Goal: Task Accomplishment & Management: Manage account settings

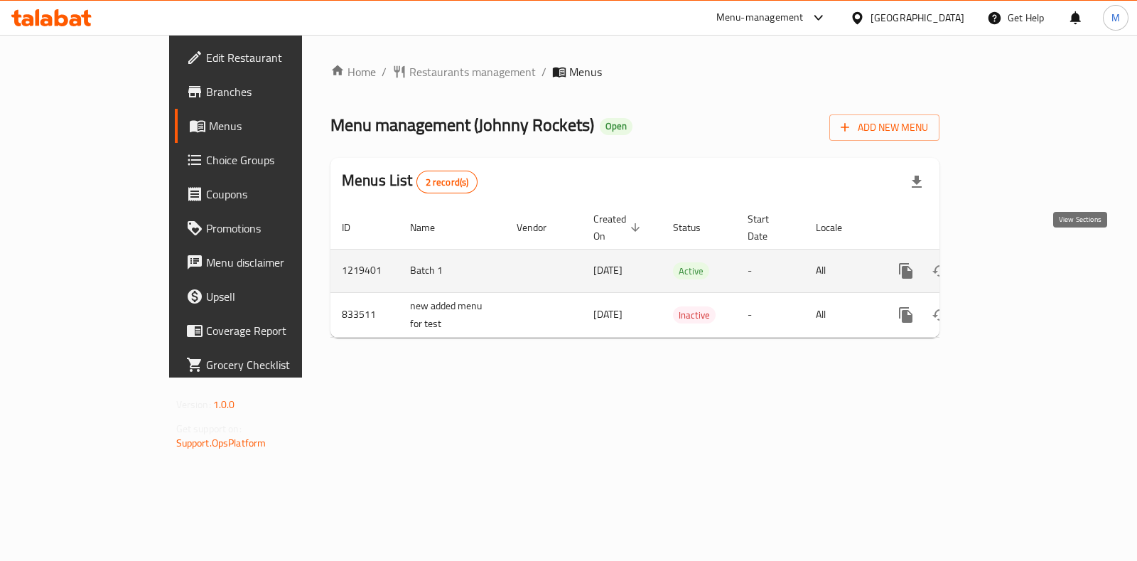
click at [1015, 264] on icon "enhanced table" at bounding box center [1008, 270] width 13 height 13
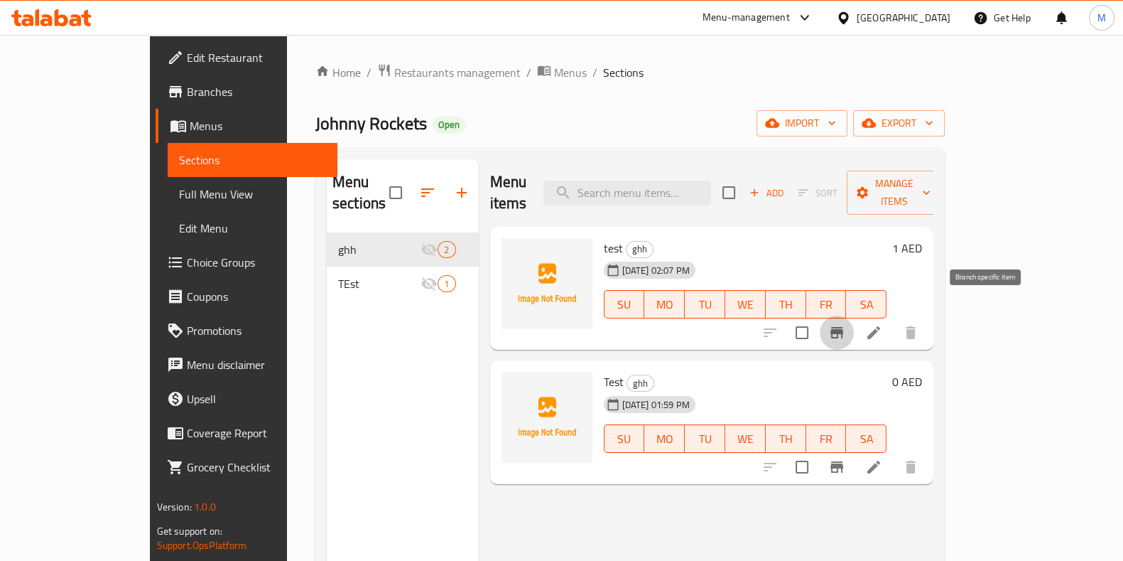
click at [854, 317] on button "Branch-specific-item" at bounding box center [837, 332] width 34 height 34
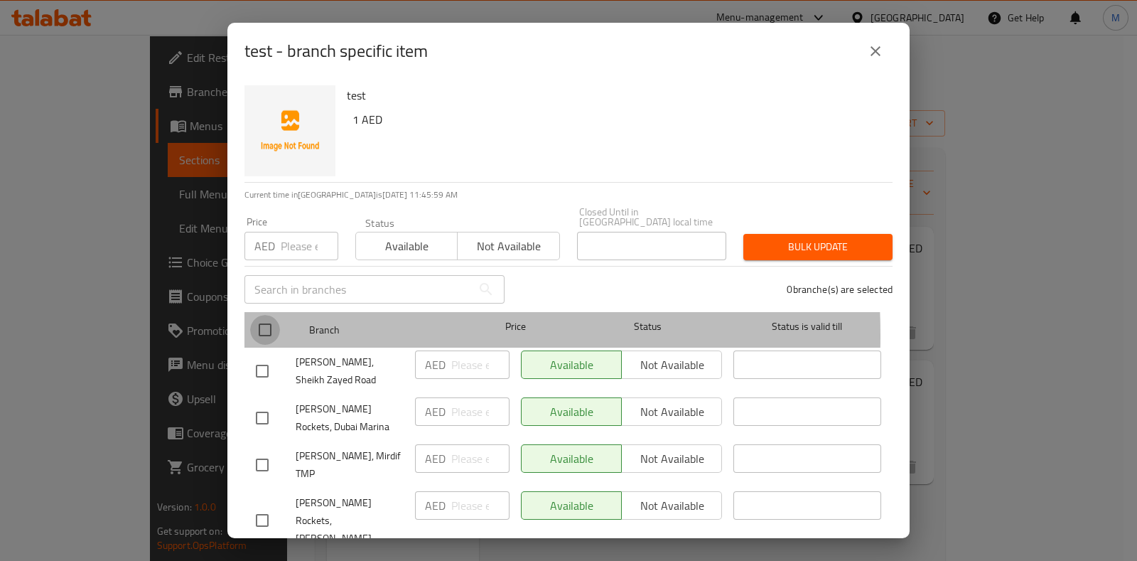
click at [270, 335] on input "checkbox" at bounding box center [265, 330] width 30 height 30
checkbox input "true"
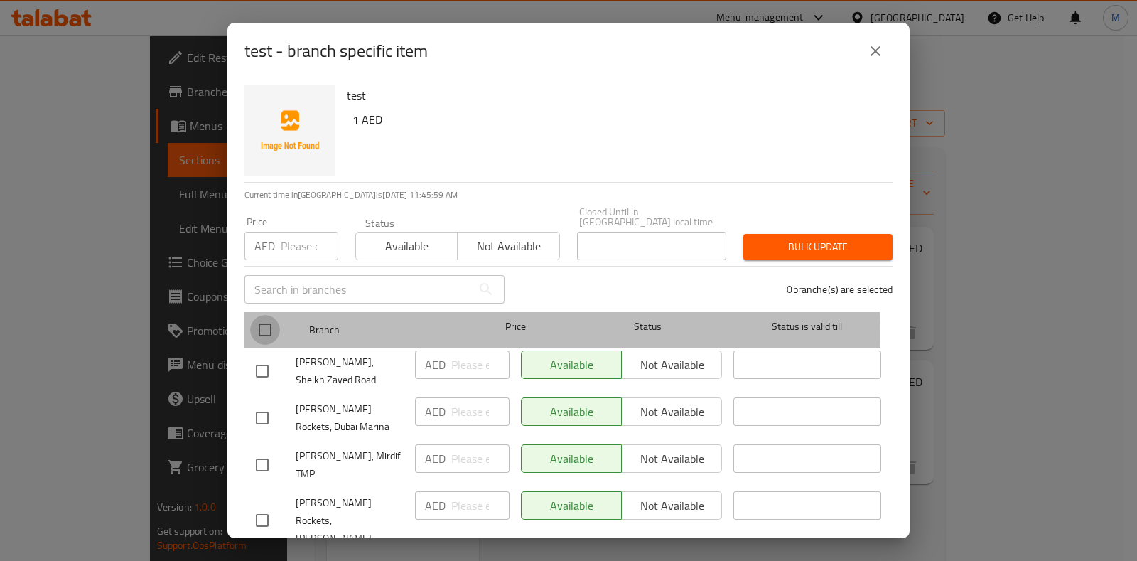
checkbox input "true"
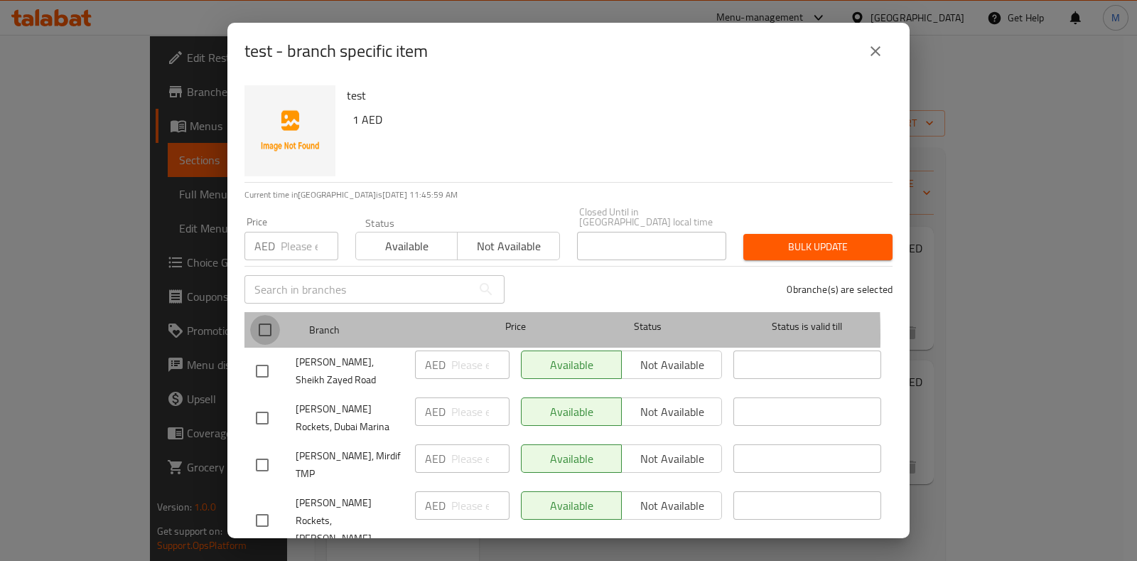
checkbox input "true"
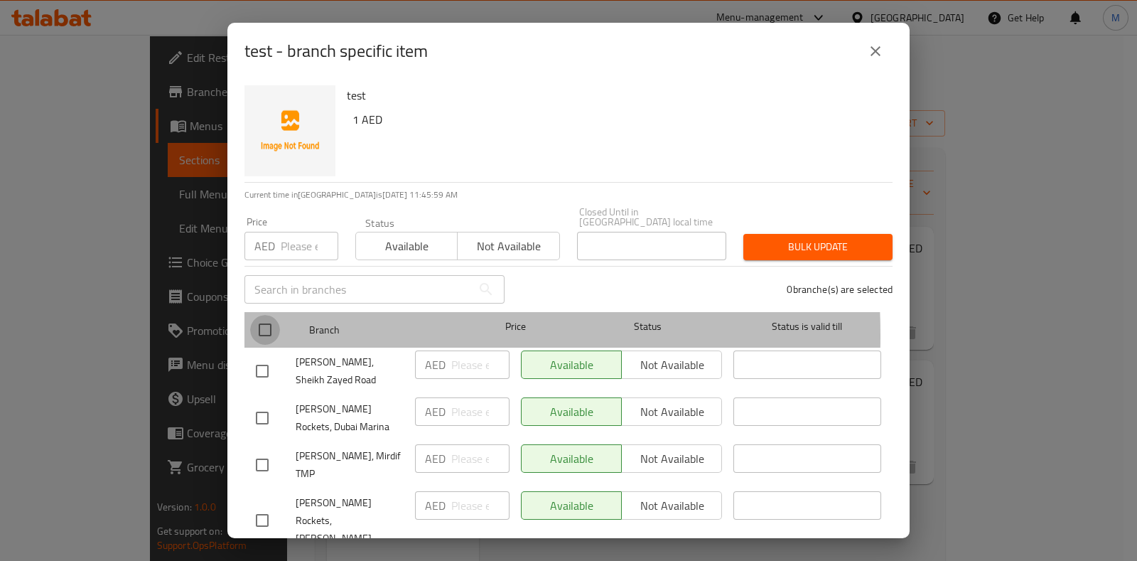
checkbox input "true"
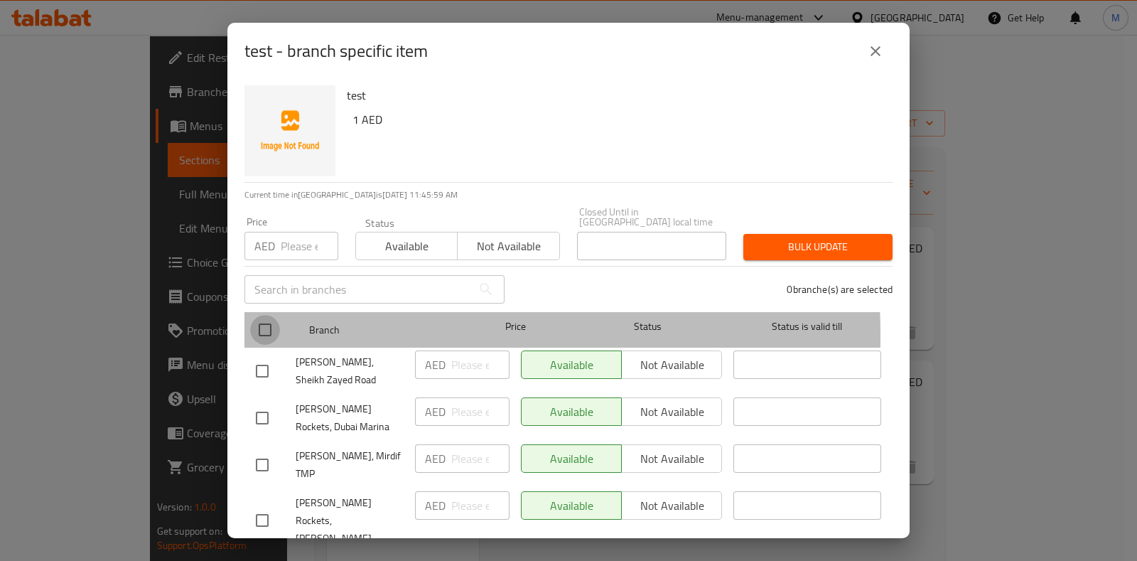
checkbox input "true"
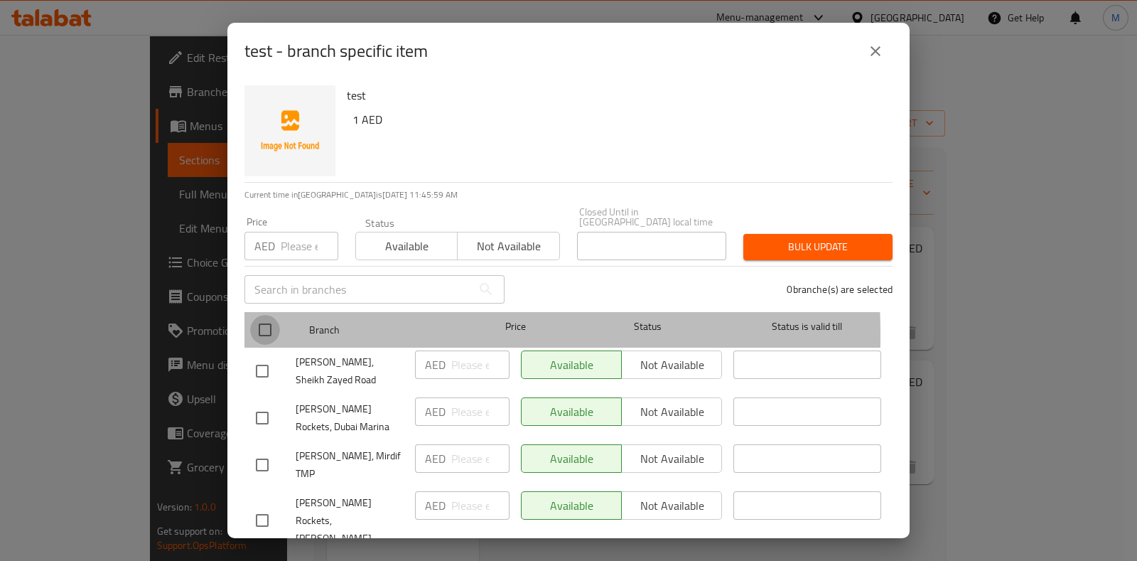
checkbox input "true"
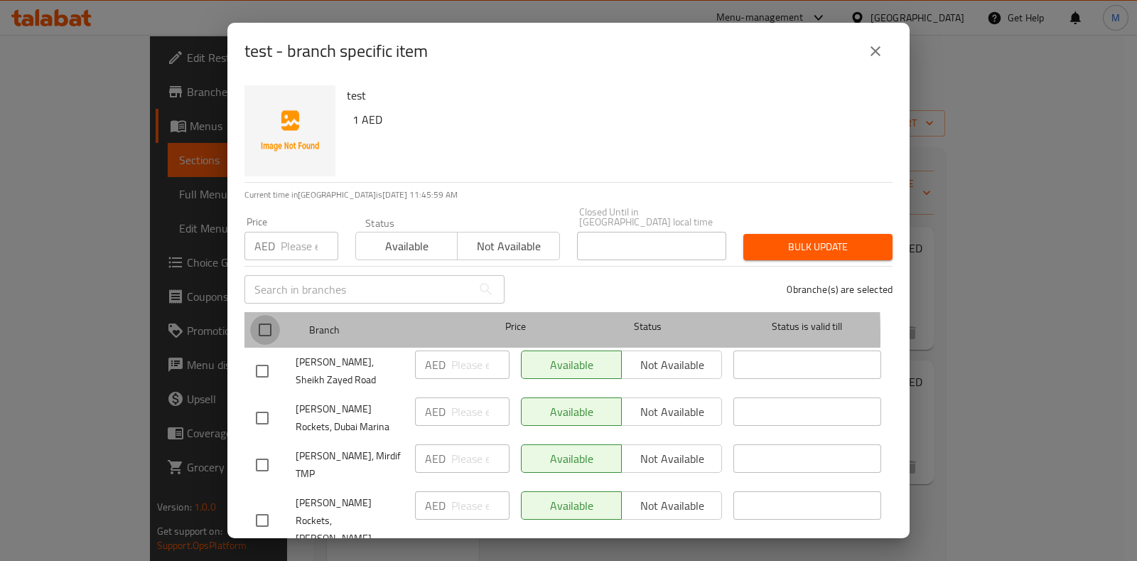
checkbox input "true"
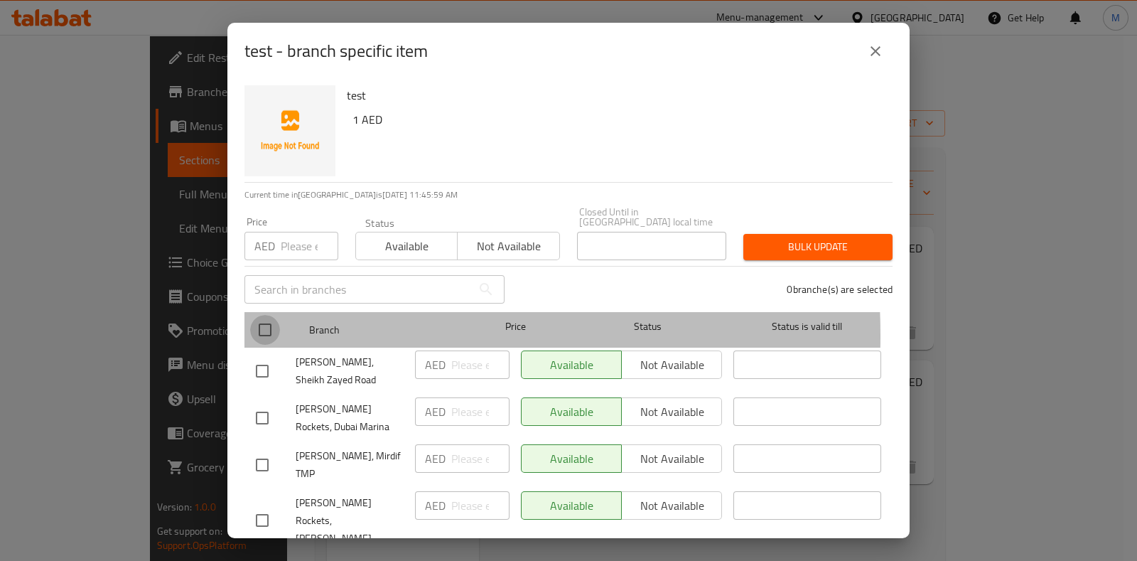
checkbox input "true"
click at [269, 334] on input "checkbox" at bounding box center [265, 330] width 30 height 30
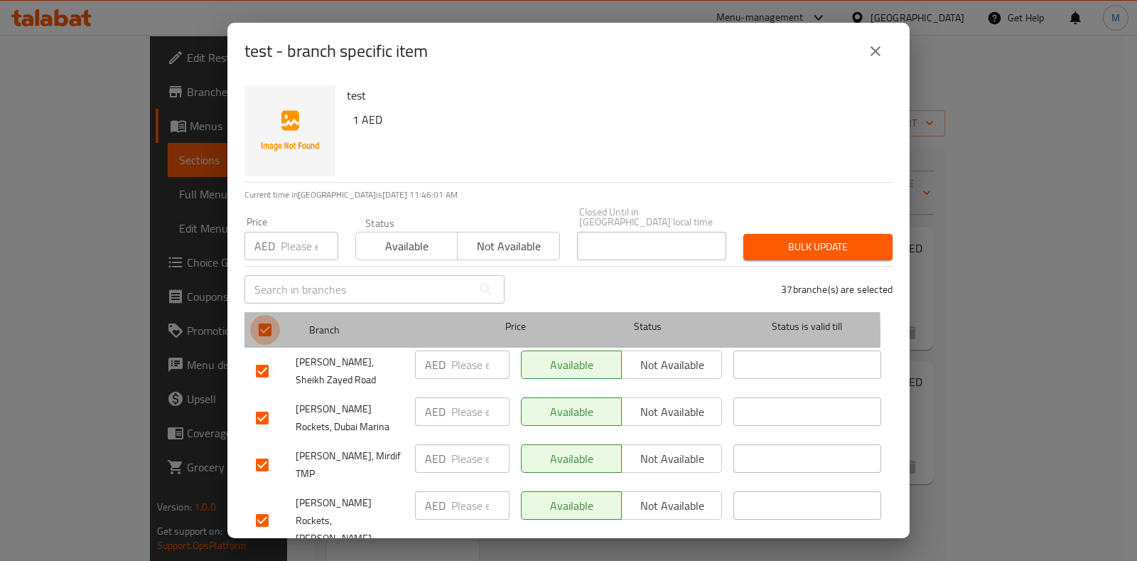
checkbox input "false"
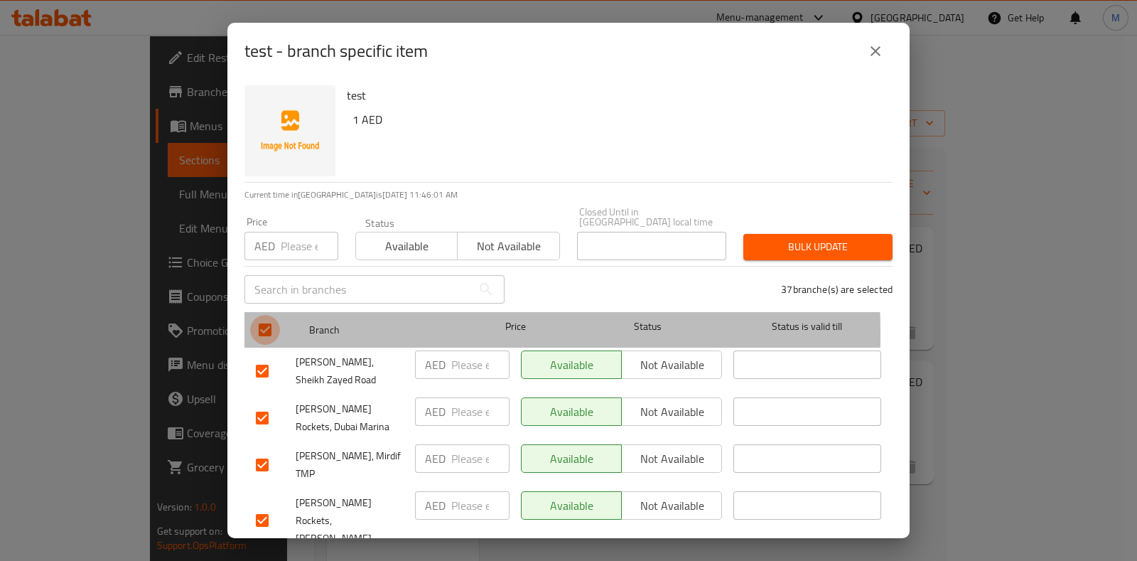
checkbox input "false"
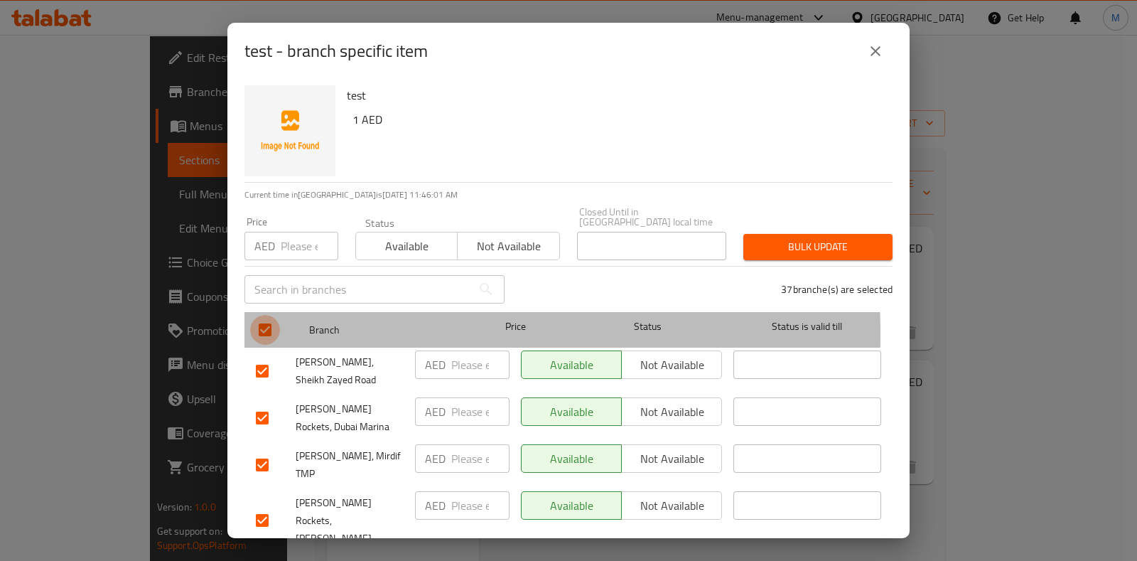
checkbox input "false"
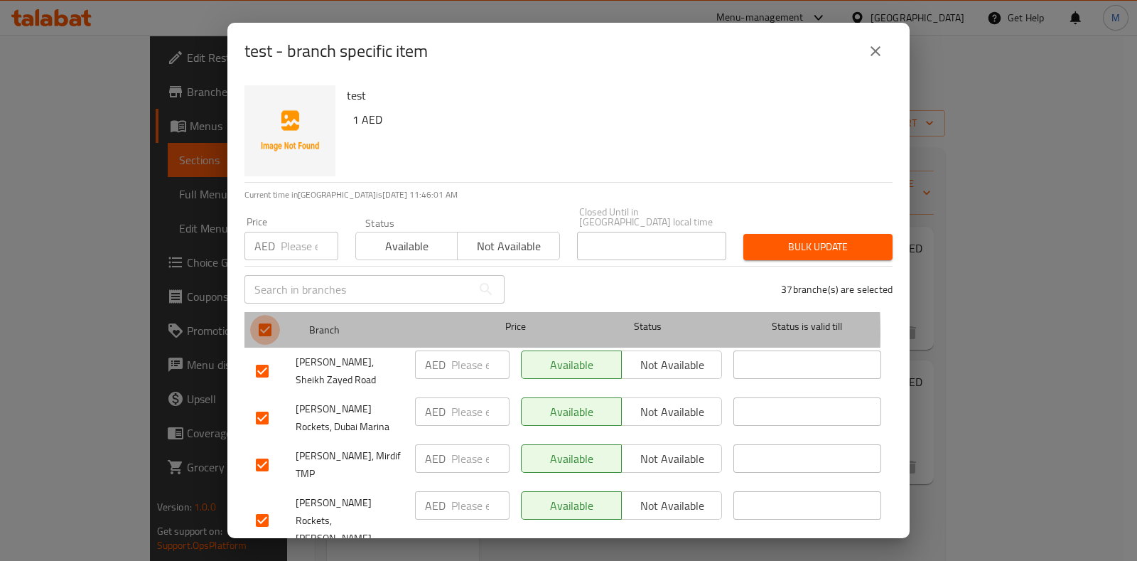
checkbox input "false"
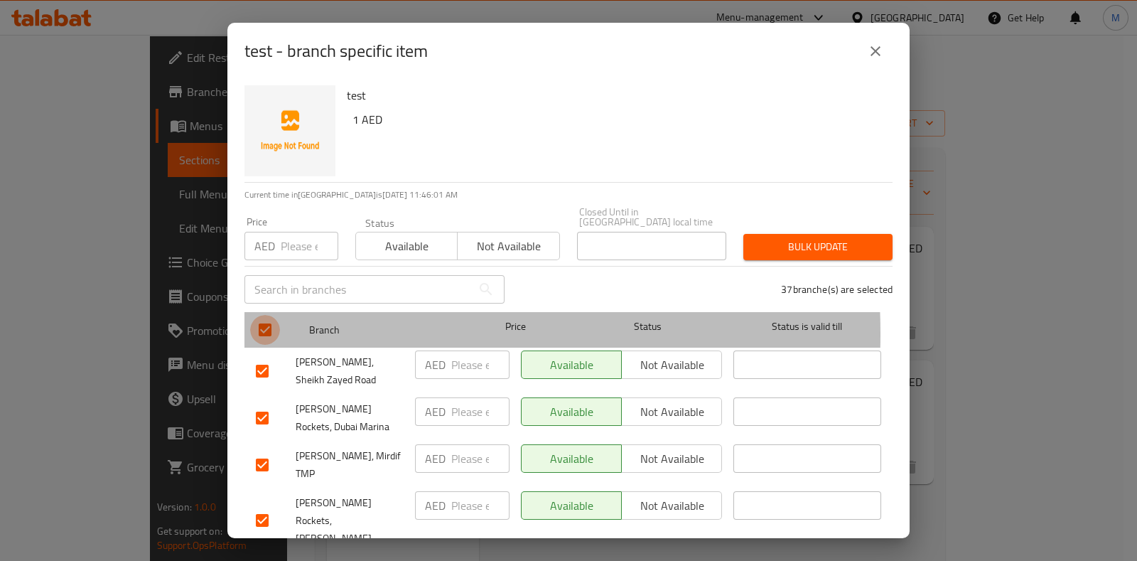
checkbox input "false"
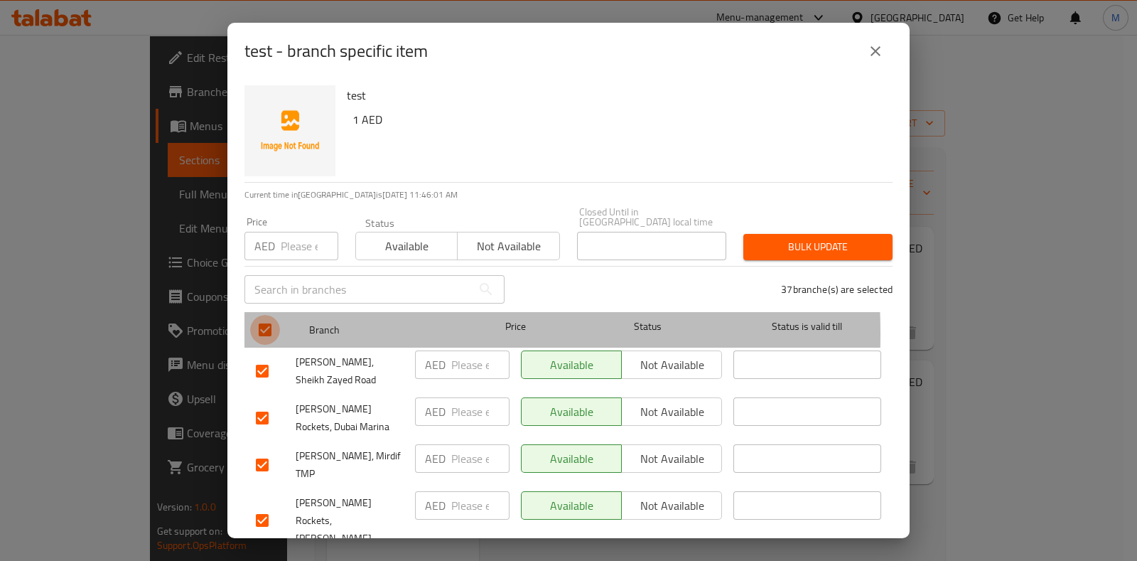
checkbox input "false"
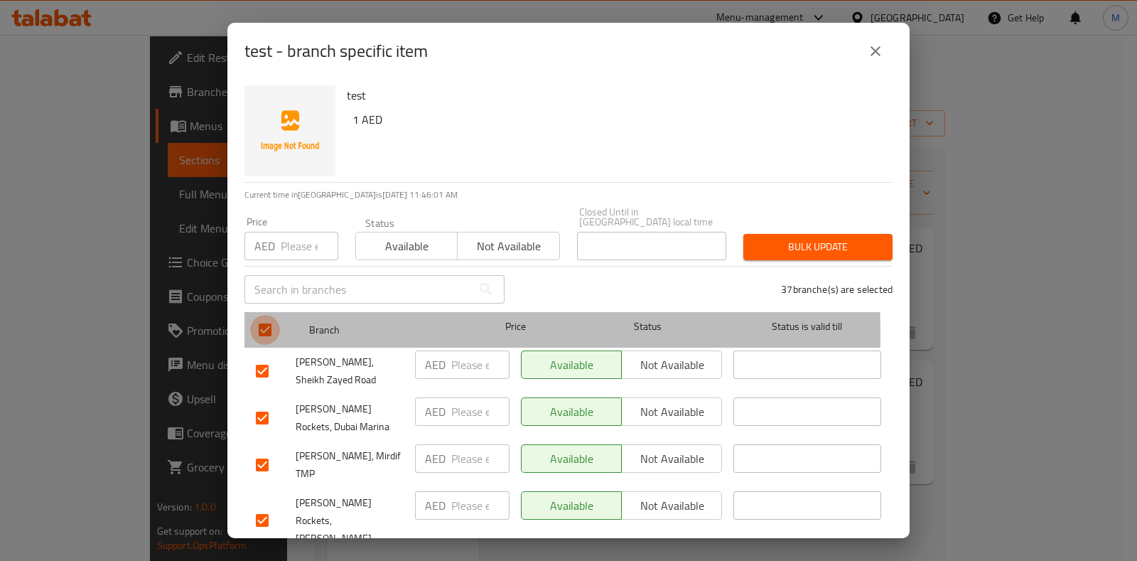
checkbox input "false"
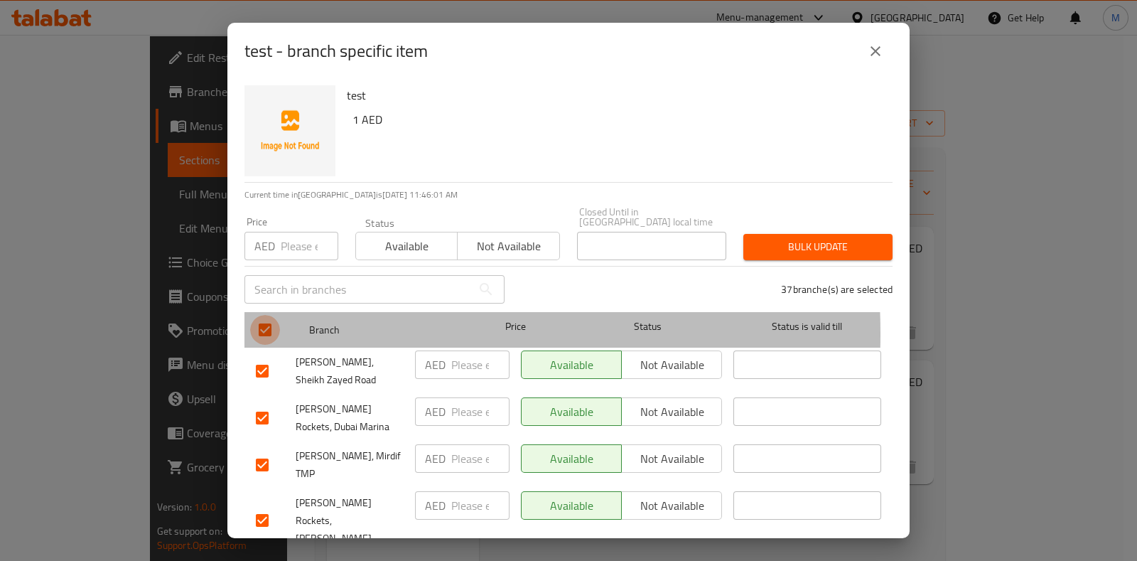
checkbox input "false"
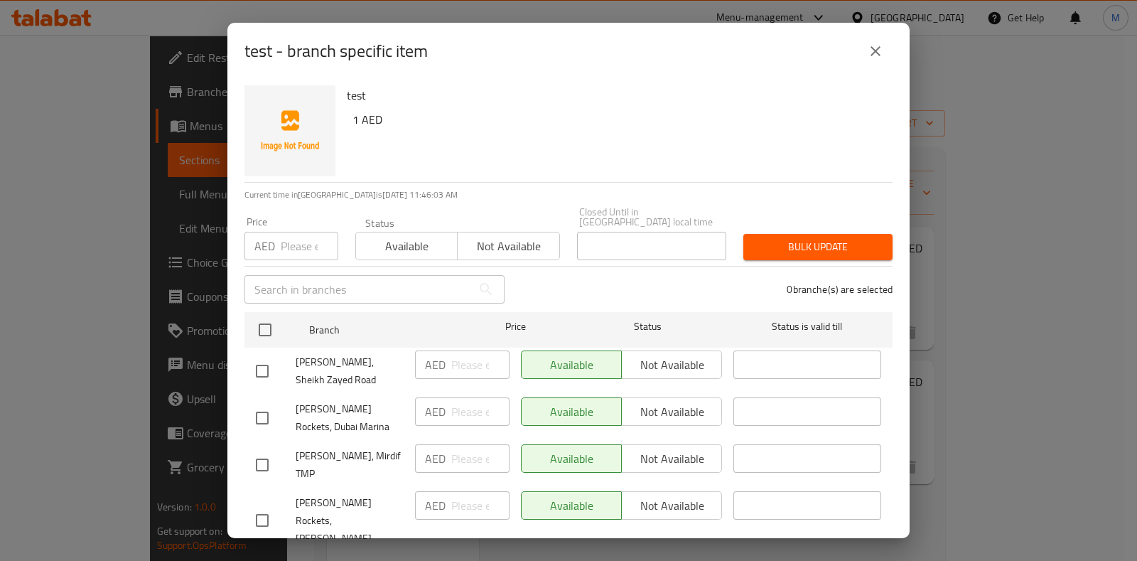
click at [259, 377] on input "checkbox" at bounding box center [262, 371] width 30 height 30
checkbox input "true"
click at [867, 56] on icon "close" at bounding box center [875, 51] width 17 height 17
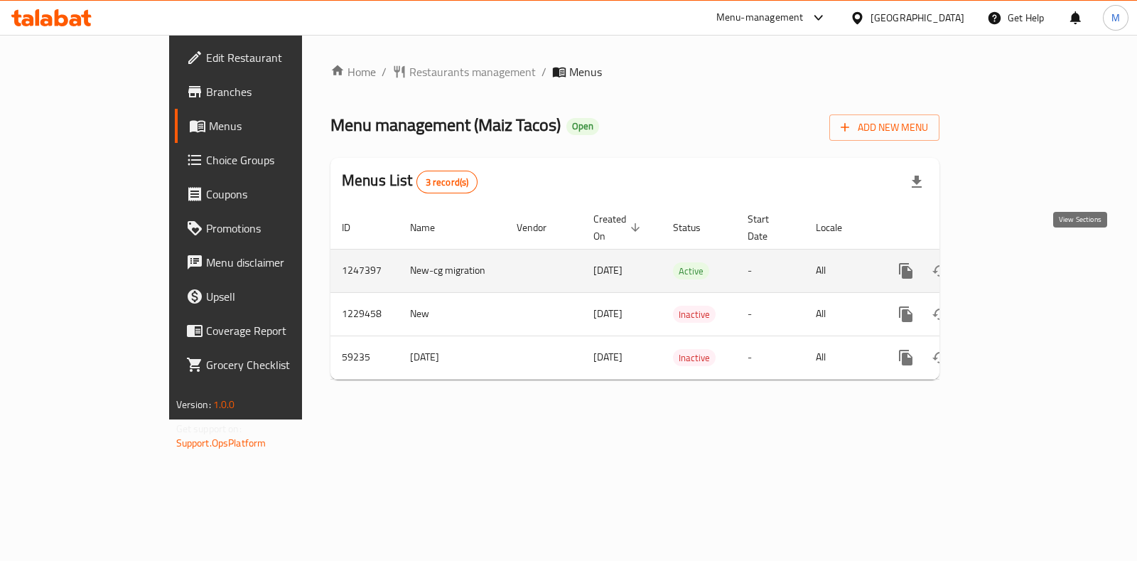
click at [1017, 262] on icon "enhanced table" at bounding box center [1008, 270] width 17 height 17
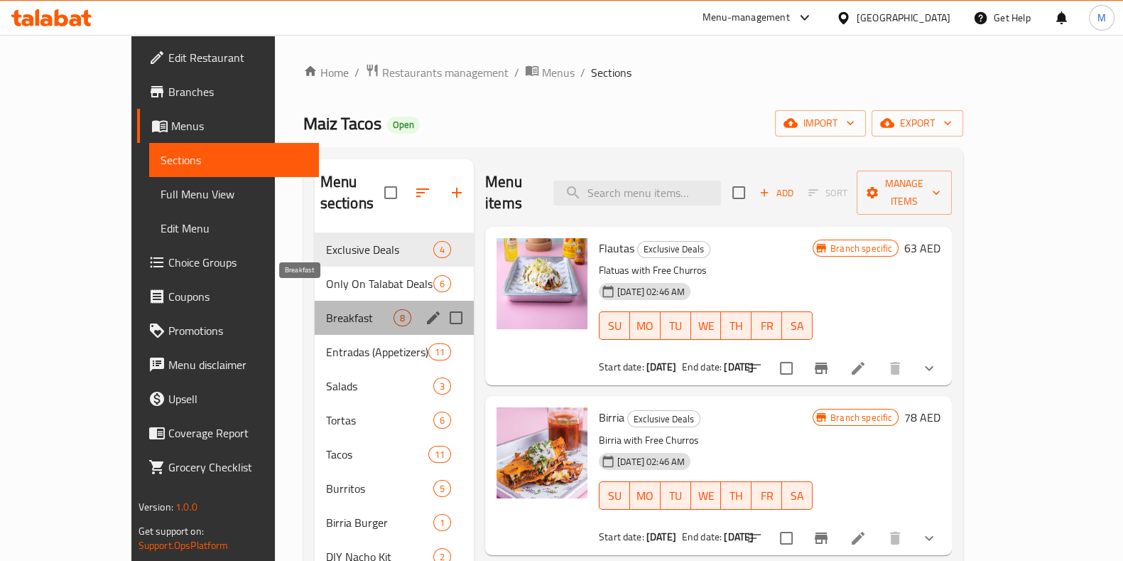
click at [326, 309] on span "Breakfast" at bounding box center [359, 317] width 67 height 17
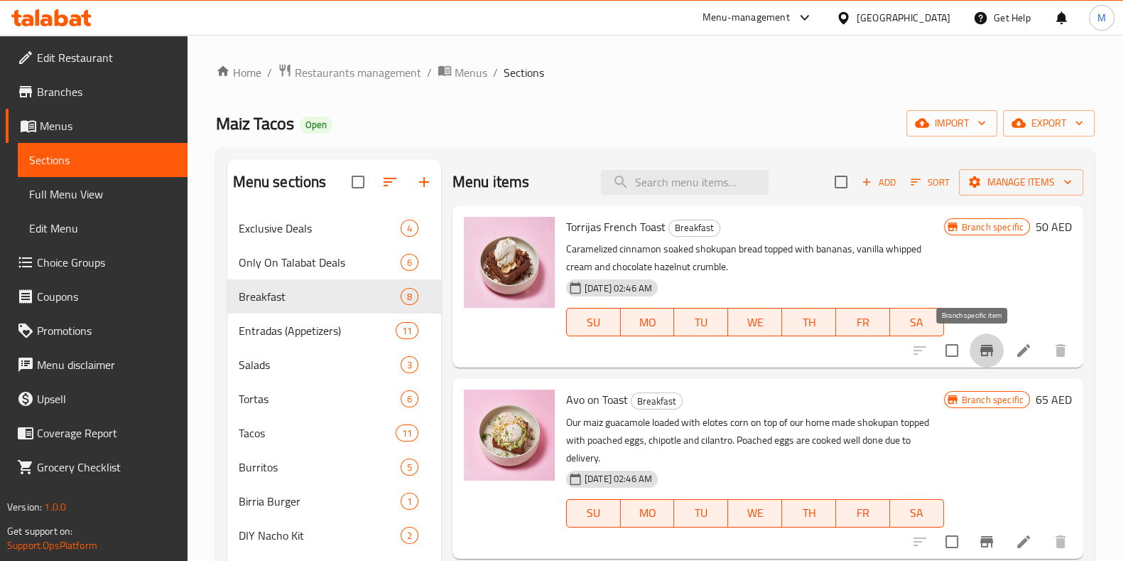
click at [980, 347] on icon "Branch-specific-item" at bounding box center [986, 350] width 13 height 11
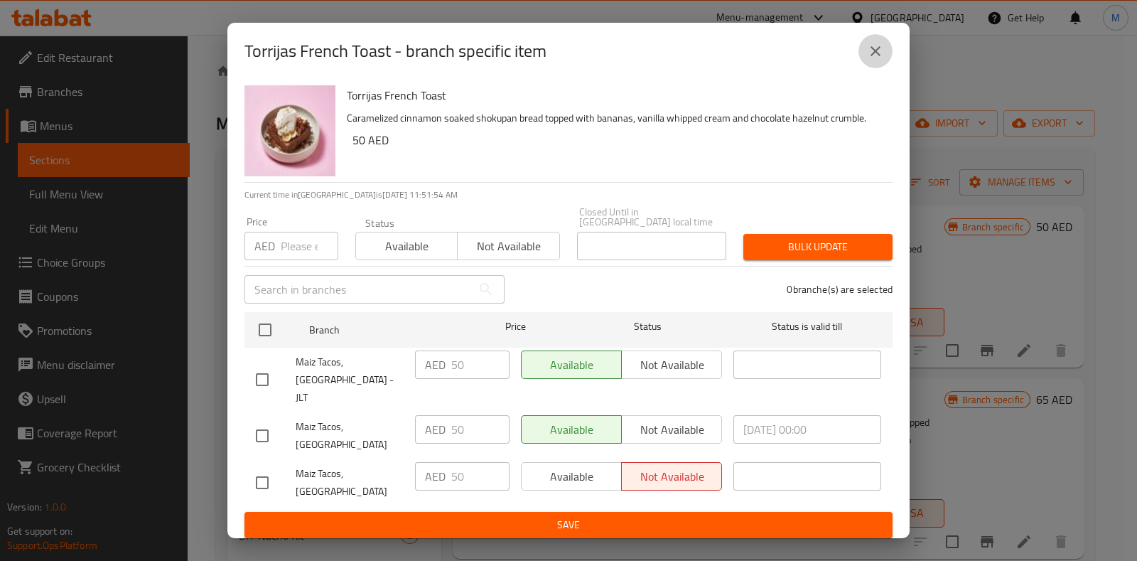
click at [875, 55] on button "close" at bounding box center [875, 51] width 34 height 34
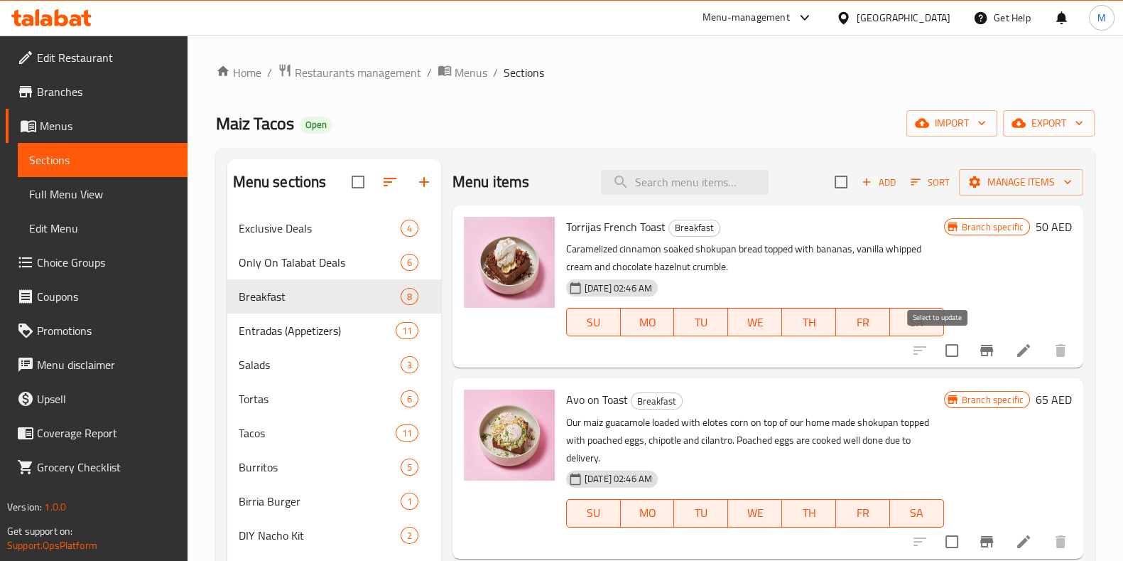
scroll to position [21, 0]
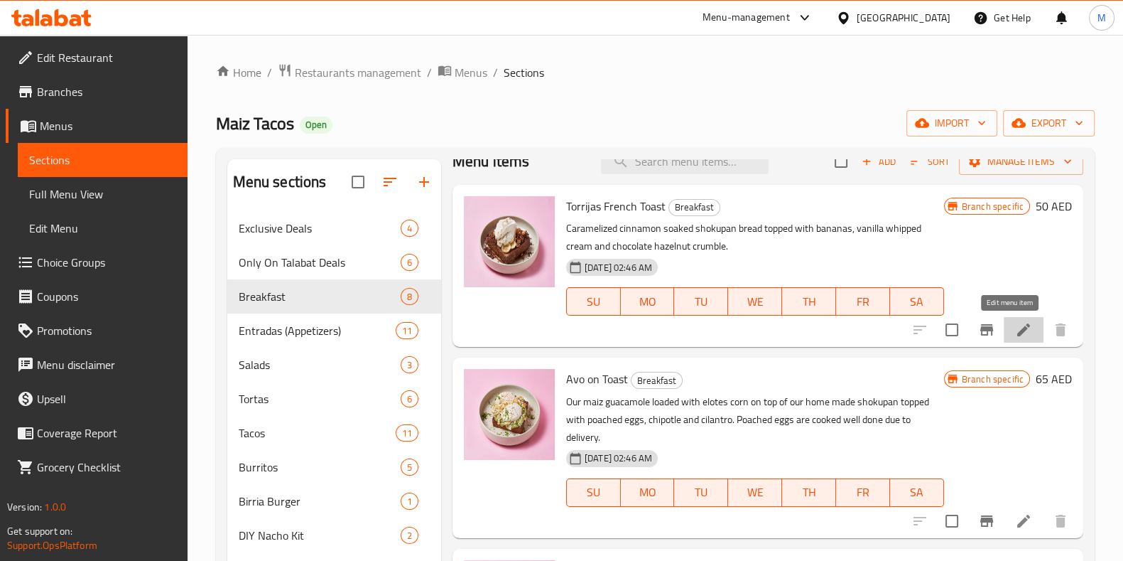
click at [1017, 332] on icon at bounding box center [1023, 329] width 13 height 13
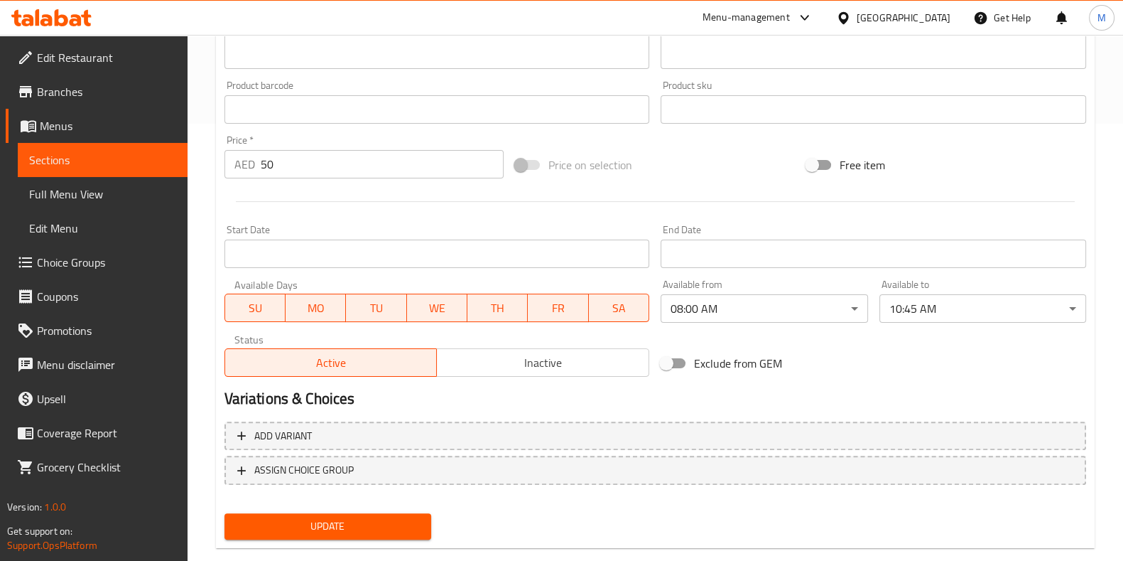
scroll to position [440, 0]
